Goal: Task Accomplishment & Management: Manage account settings

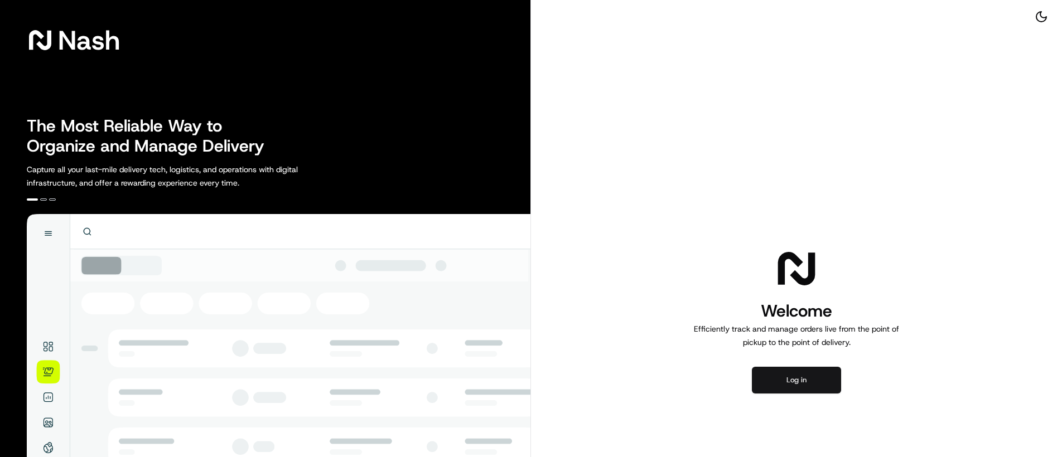
click at [783, 389] on button "Log in" at bounding box center [796, 380] width 89 height 27
